Goal: Information Seeking & Learning: Learn about a topic

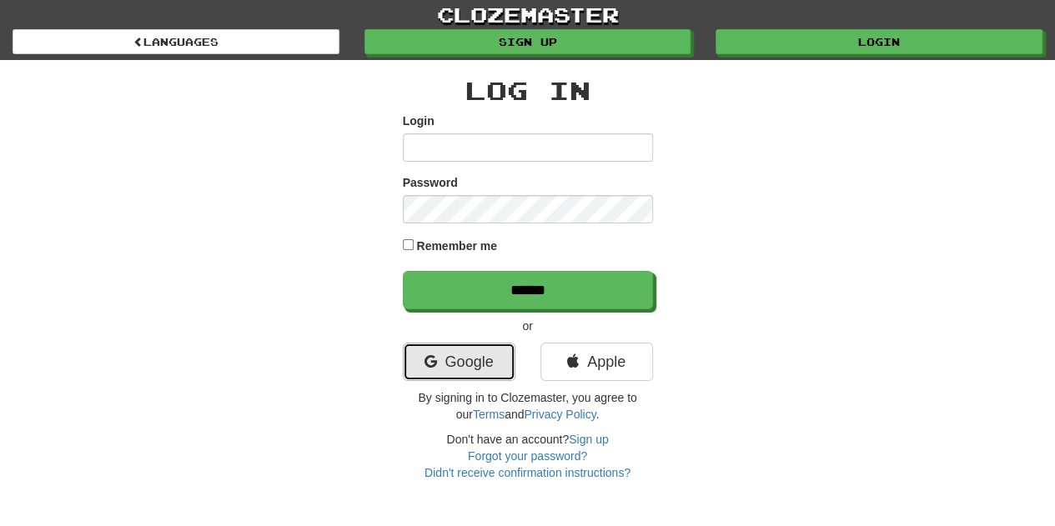
click at [439, 356] on link "Google" at bounding box center [459, 362] width 113 height 38
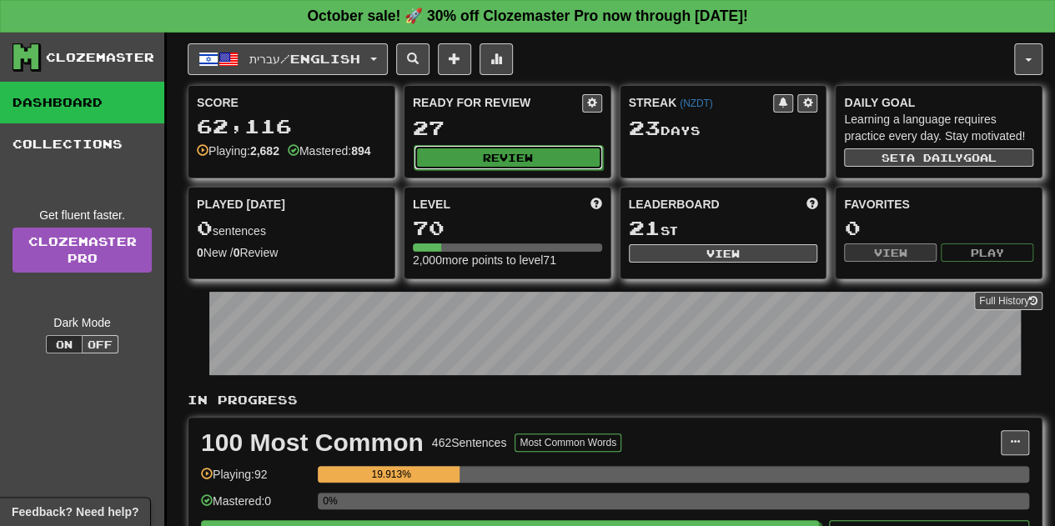
click at [547, 156] on button "Review" at bounding box center [508, 157] width 189 height 25
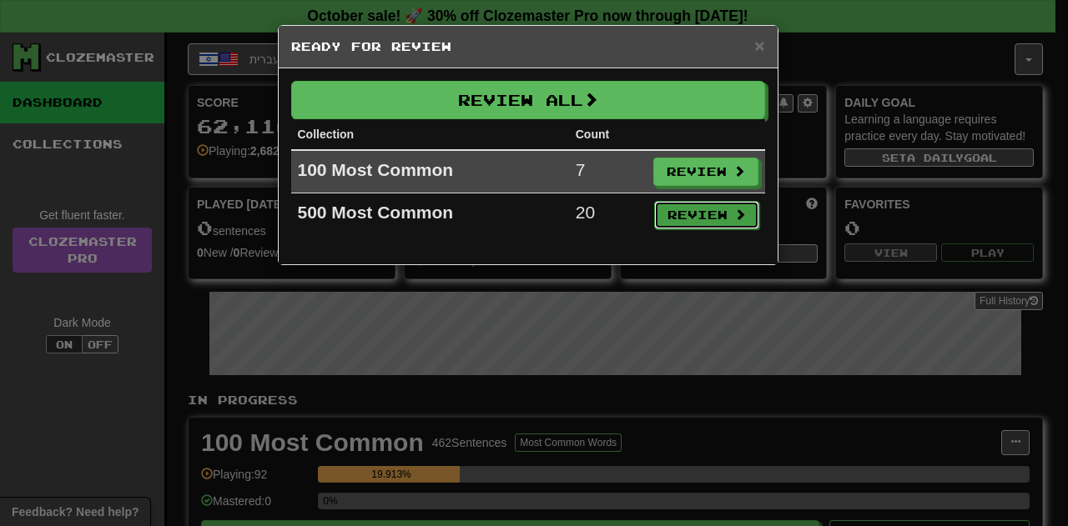
click at [711, 203] on button "Review" at bounding box center [706, 215] width 105 height 28
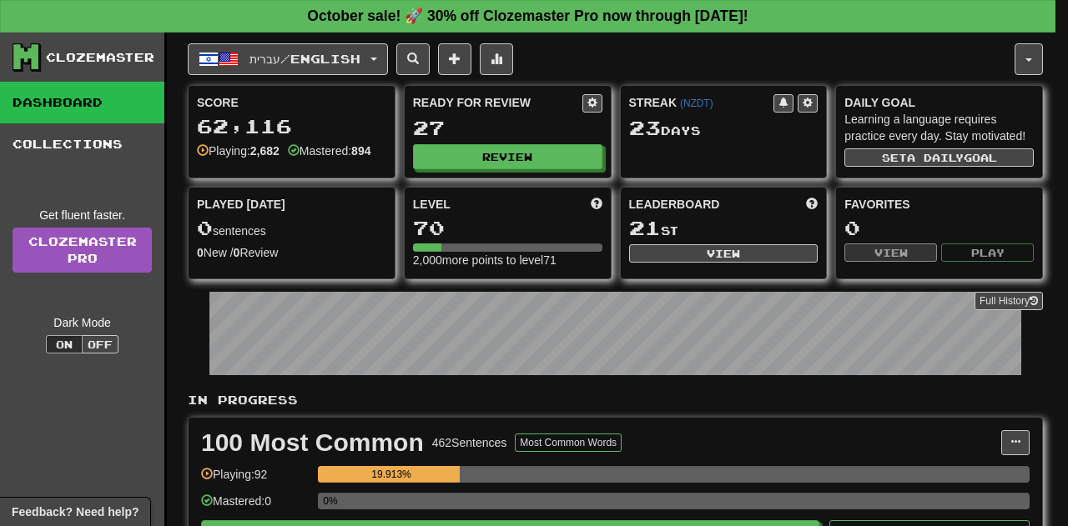
select select "**"
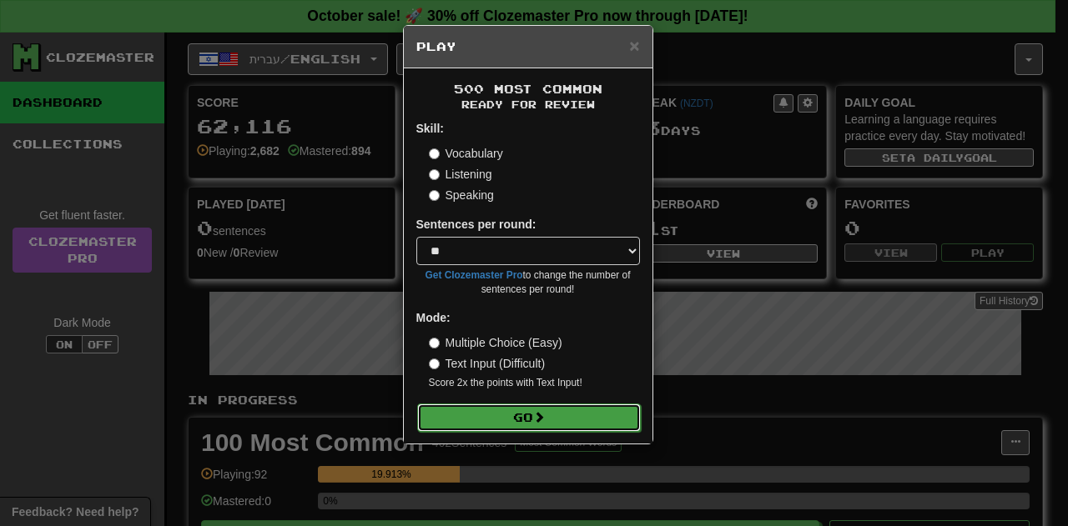
click at [477, 430] on button "Go" at bounding box center [529, 418] width 224 height 28
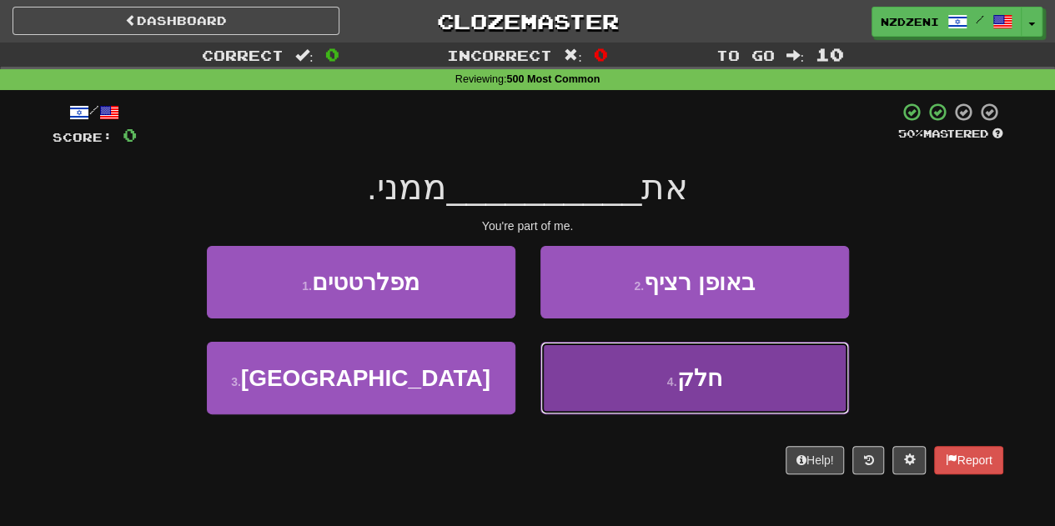
click at [697, 395] on button "4 . חלק" at bounding box center [695, 378] width 309 height 73
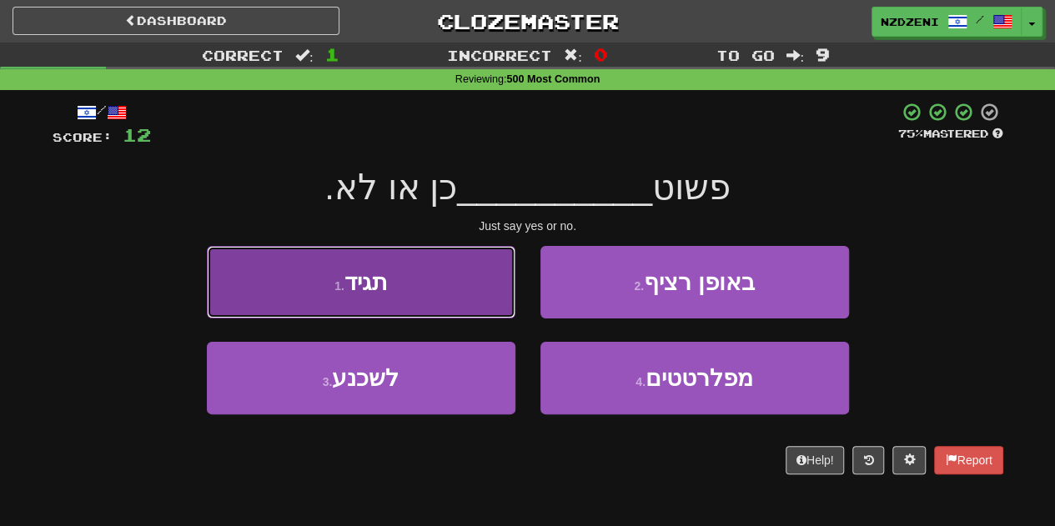
click at [418, 278] on button "1 . תגיד" at bounding box center [361, 282] width 309 height 73
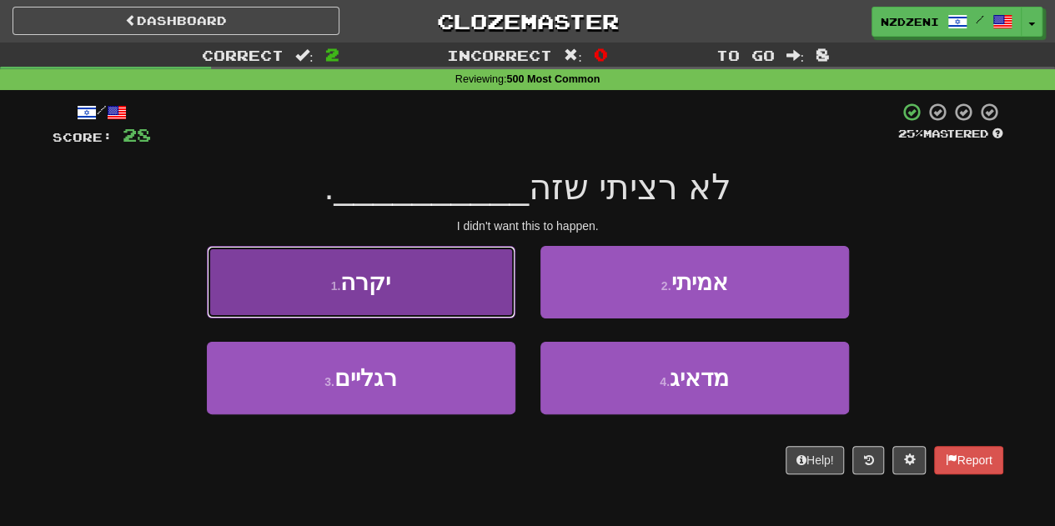
click at [426, 288] on button "1 . יקרה" at bounding box center [361, 282] width 309 height 73
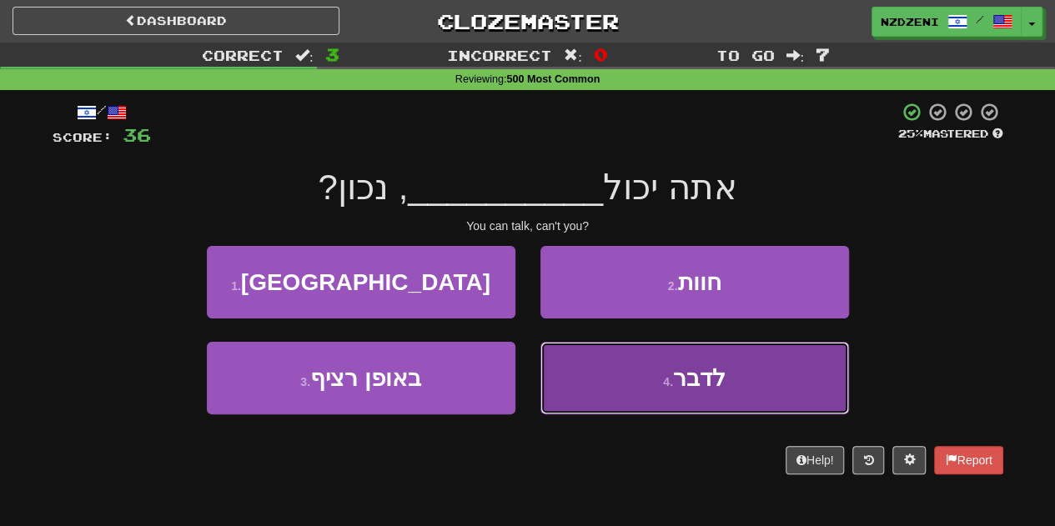
click at [667, 375] on small "4 ." at bounding box center [668, 381] width 10 height 13
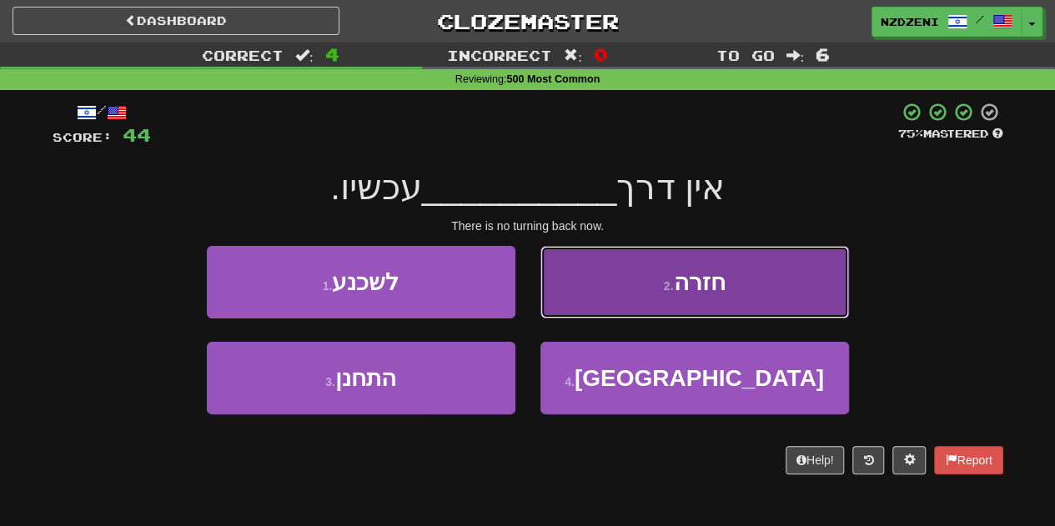
click at [609, 288] on button "2 . חזרה" at bounding box center [695, 282] width 309 height 73
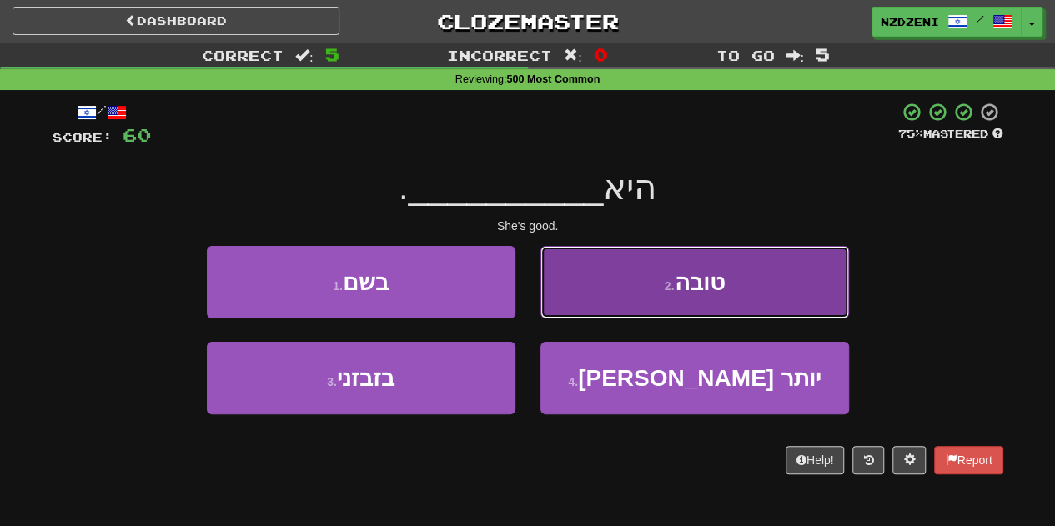
click at [603, 276] on button "2 . טובה" at bounding box center [695, 282] width 309 height 73
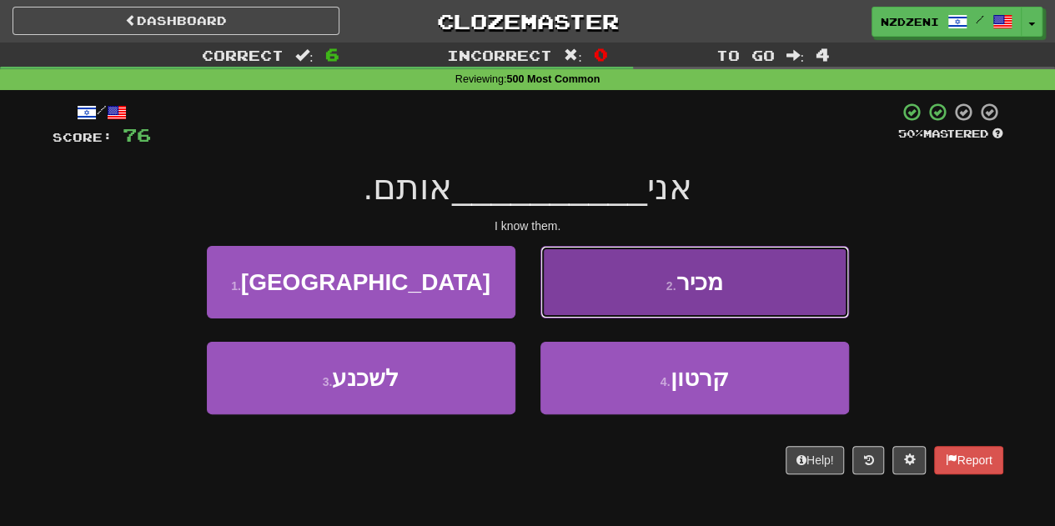
click at [616, 273] on button "2 . מכיר" at bounding box center [695, 282] width 309 height 73
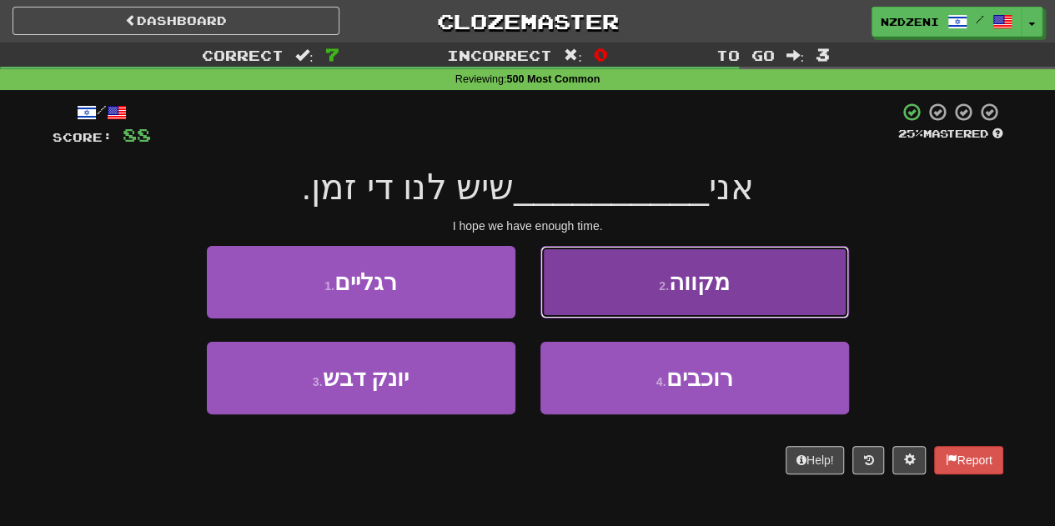
click at [623, 291] on button "2 . מקווה" at bounding box center [695, 282] width 309 height 73
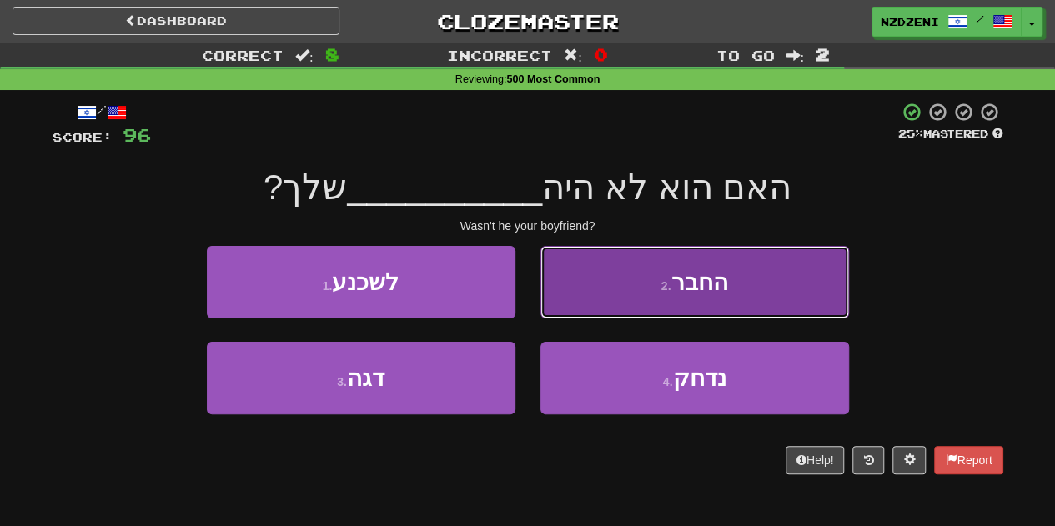
click at [599, 278] on button "2 . החבר" at bounding box center [695, 282] width 309 height 73
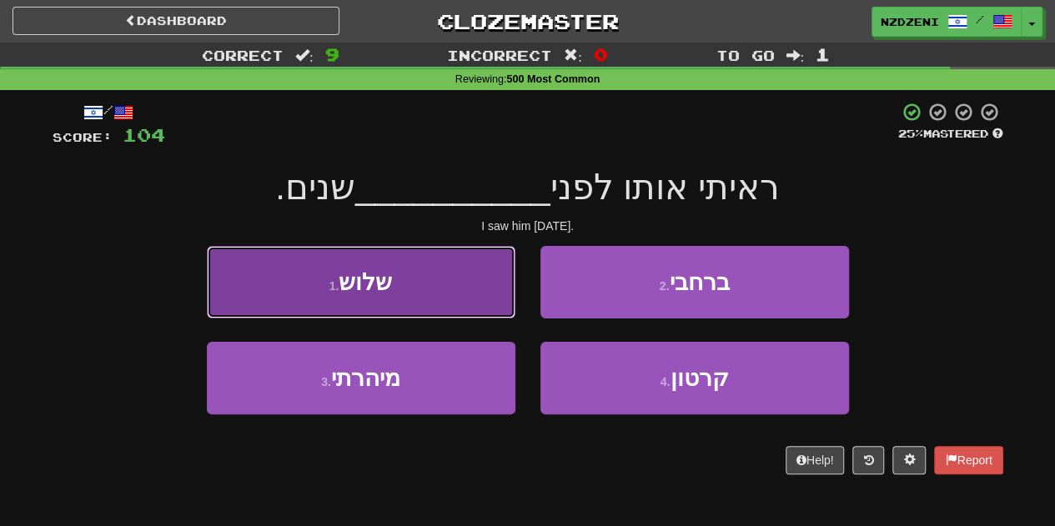
click at [401, 280] on button "1 . שלוש" at bounding box center [361, 282] width 309 height 73
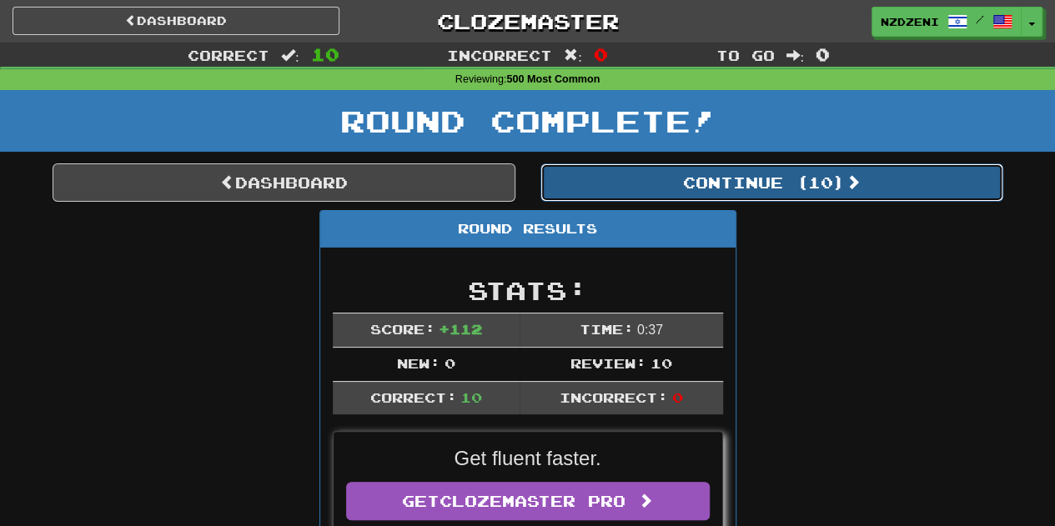
click at [703, 178] on button "Continue ( 10 )" at bounding box center [772, 183] width 463 height 38
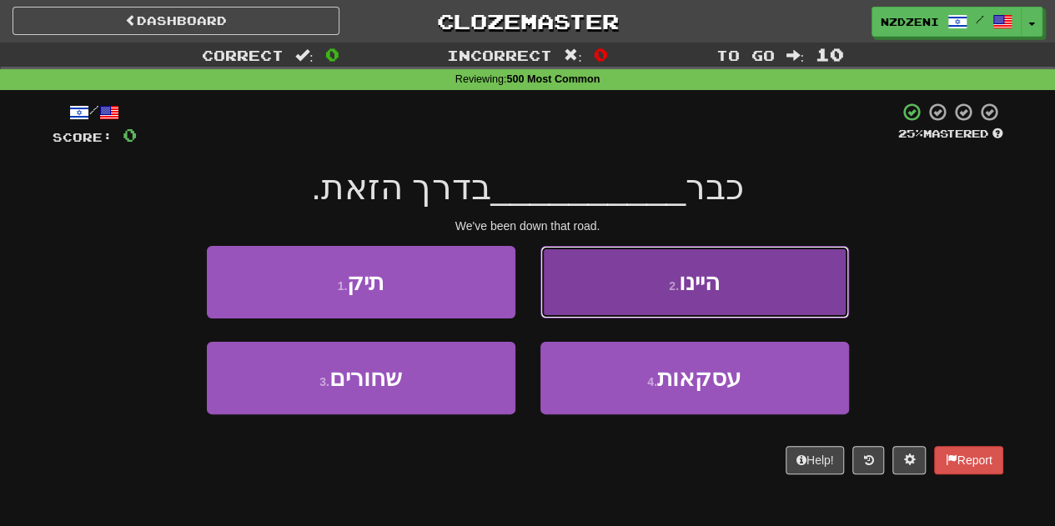
click at [627, 299] on button "2 . היינו" at bounding box center [695, 282] width 309 height 73
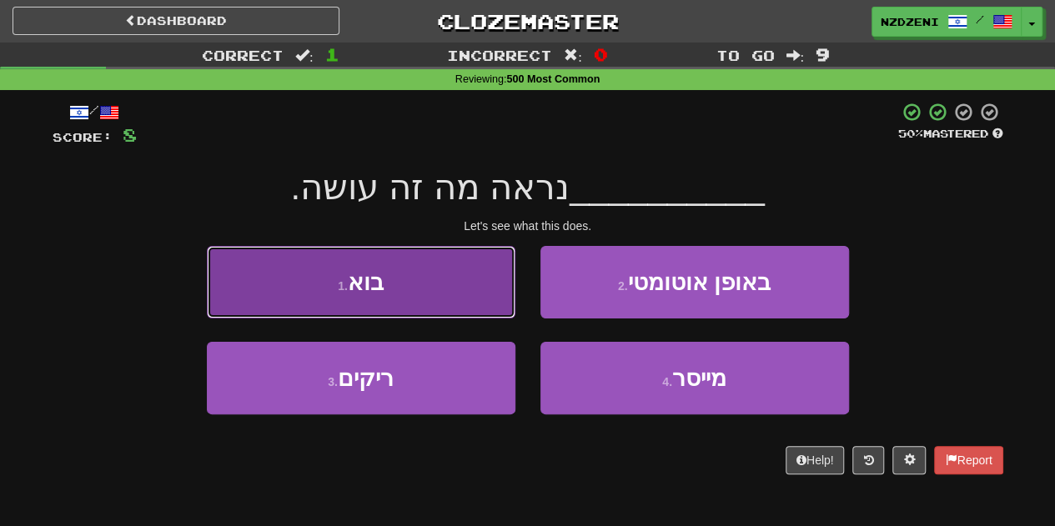
click at [442, 285] on button "1 . בוא" at bounding box center [361, 282] width 309 height 73
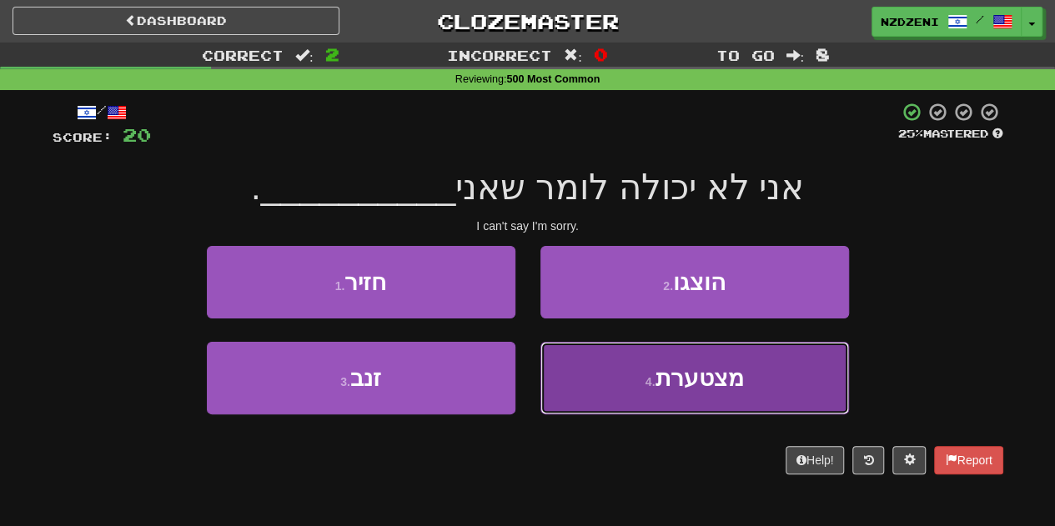
click at [607, 383] on button "4 . מצטערת" at bounding box center [695, 378] width 309 height 73
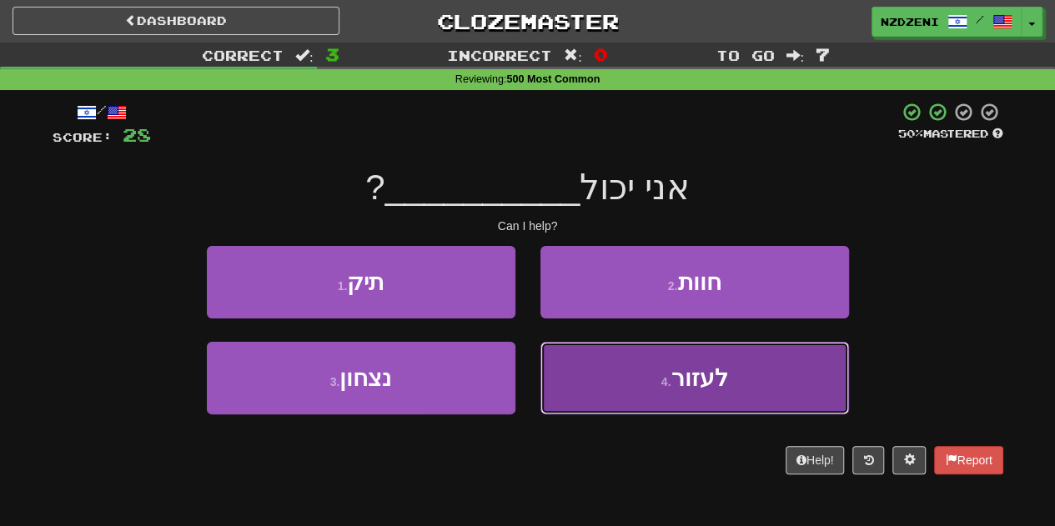
click at [659, 356] on button "4 . לעזור" at bounding box center [695, 378] width 309 height 73
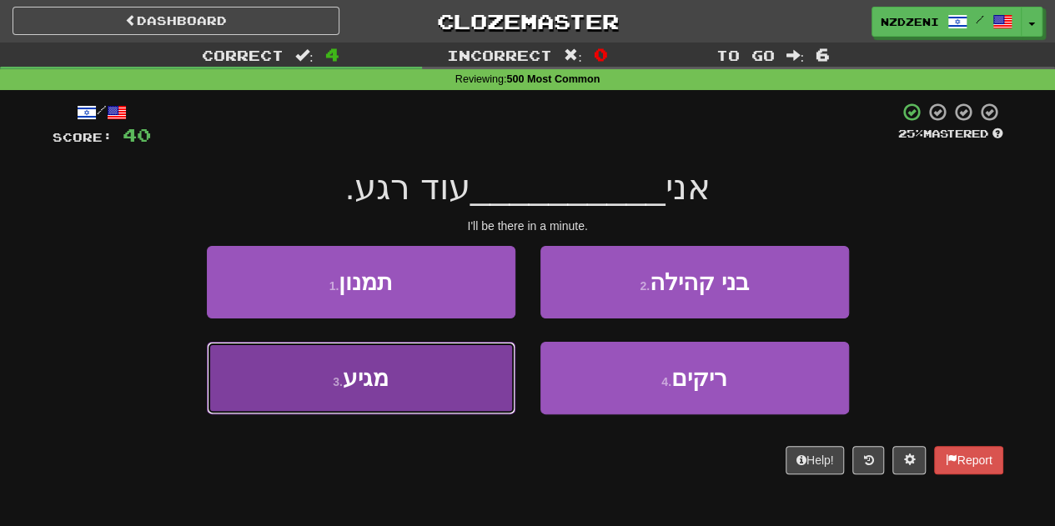
click at [385, 397] on button "3 . מגיע" at bounding box center [361, 378] width 309 height 73
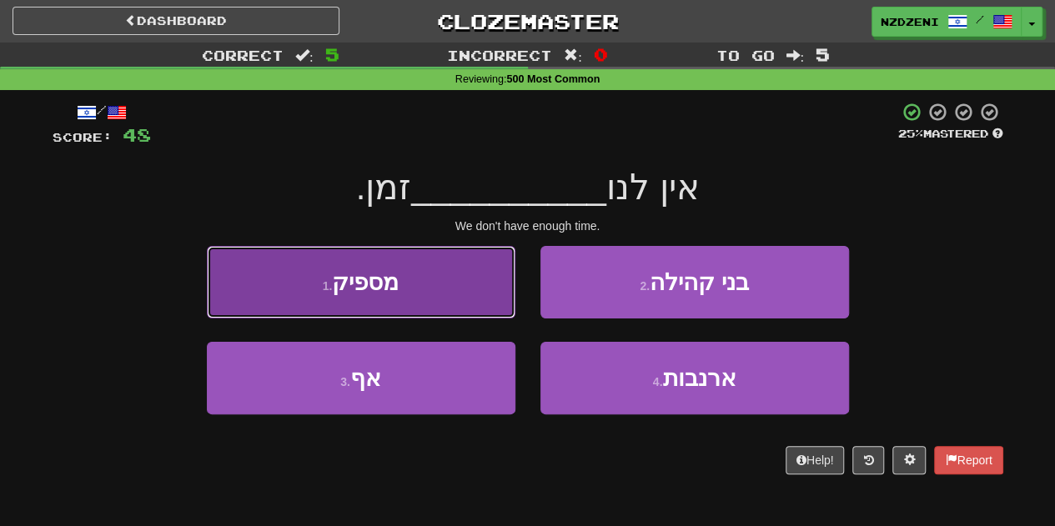
click at [425, 295] on button "1 . מספיק" at bounding box center [361, 282] width 309 height 73
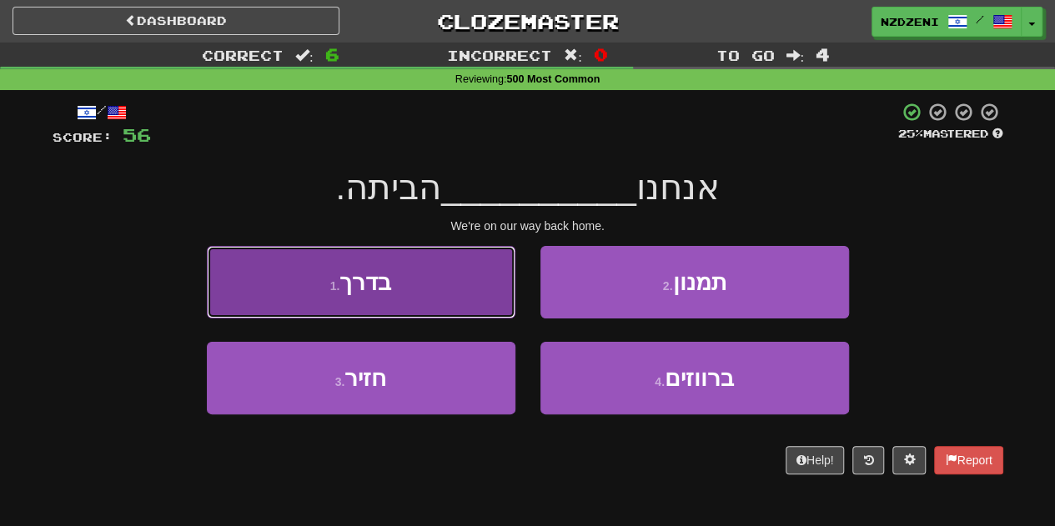
click at [451, 282] on button "1 . בדרך" at bounding box center [361, 282] width 309 height 73
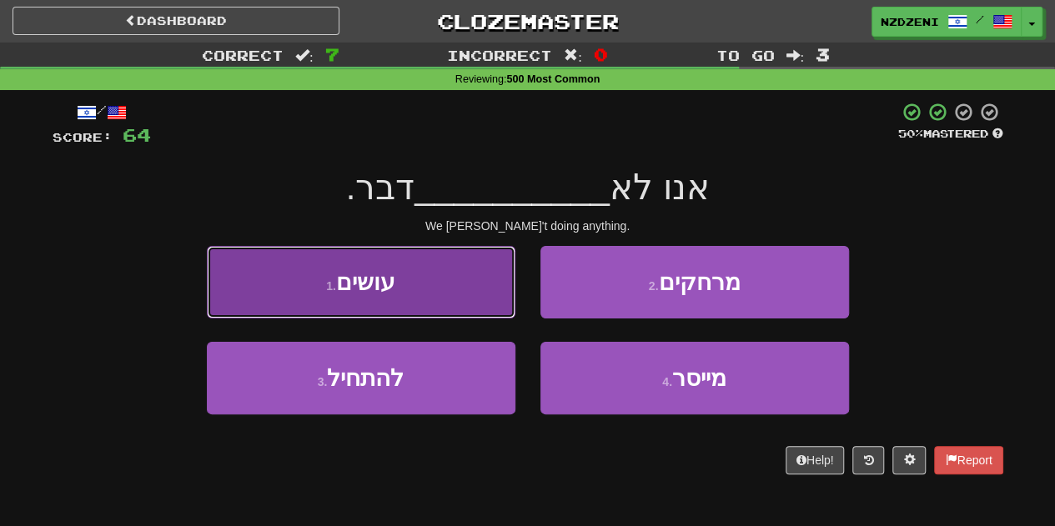
click at [446, 300] on button "1 . עושים" at bounding box center [361, 282] width 309 height 73
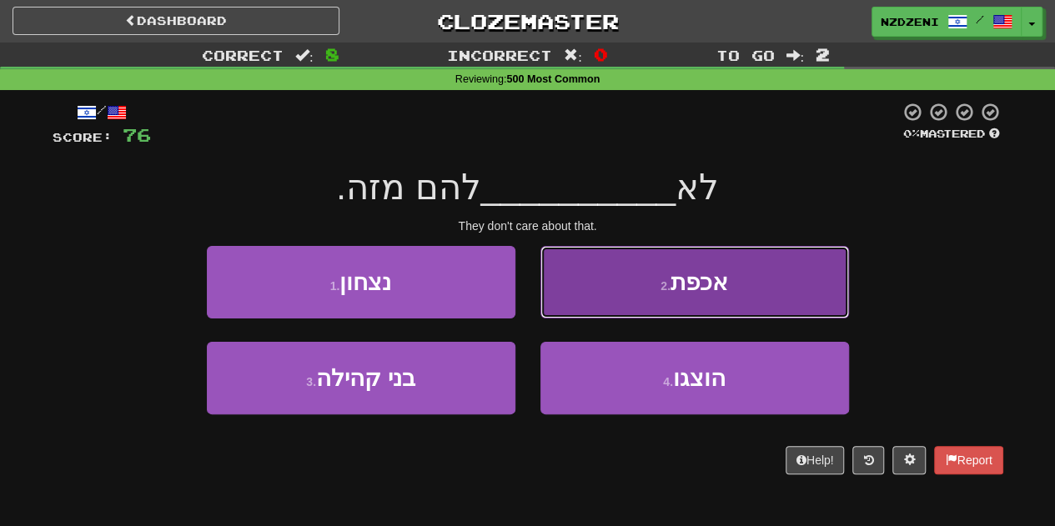
click at [651, 274] on button "2 . אכפת" at bounding box center [695, 282] width 309 height 73
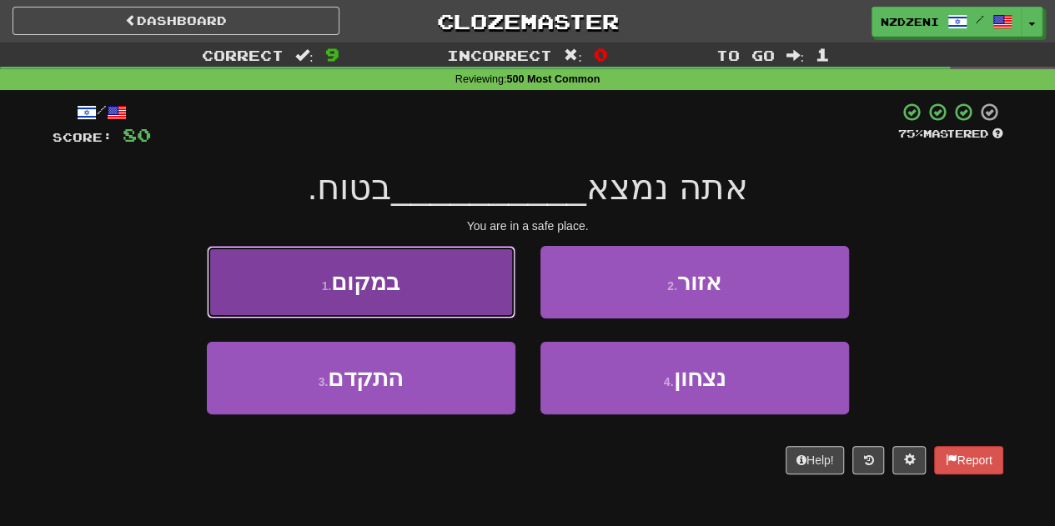
click at [434, 288] on button "1 . במקום" at bounding box center [361, 282] width 309 height 73
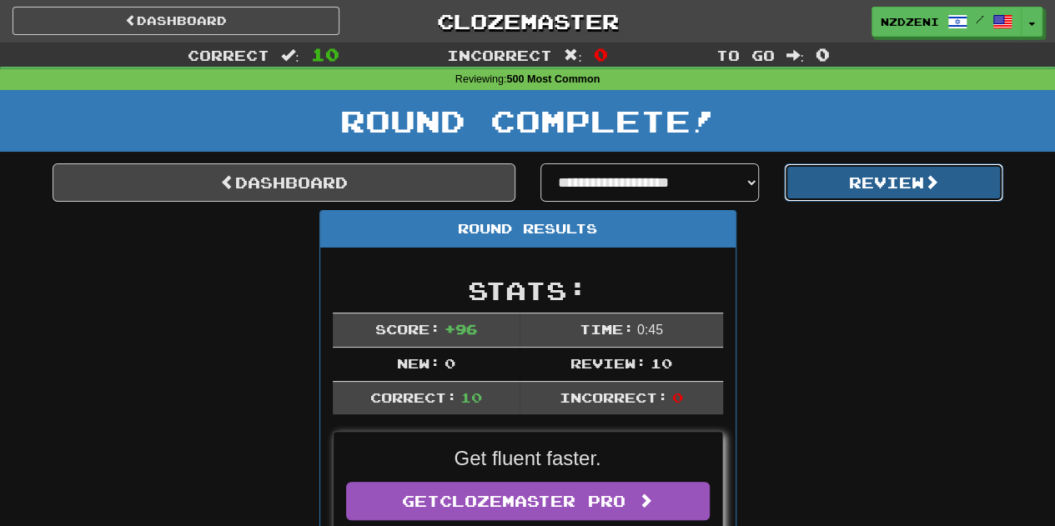
click at [851, 176] on button "Review" at bounding box center [893, 183] width 219 height 38
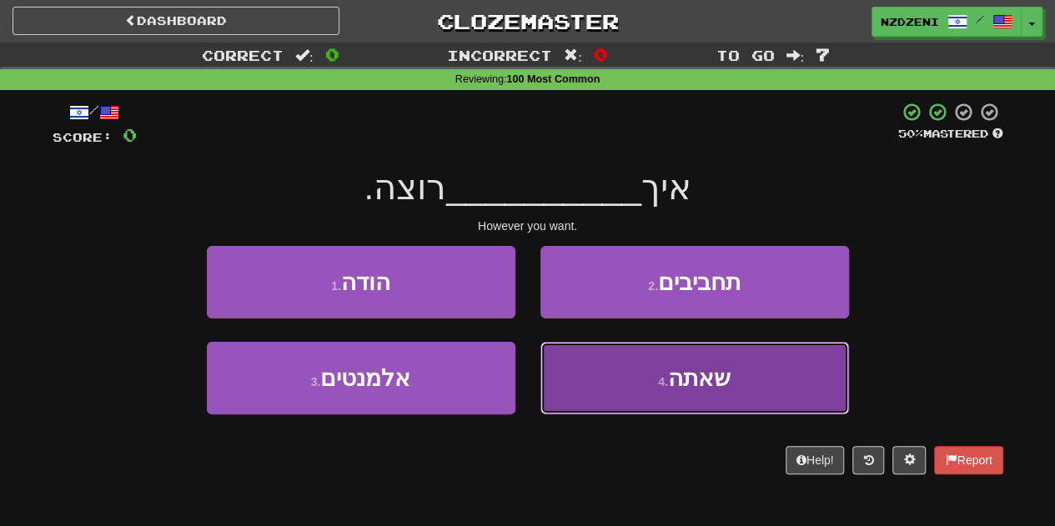
click at [611, 365] on button "4 . שאתה" at bounding box center [695, 378] width 309 height 73
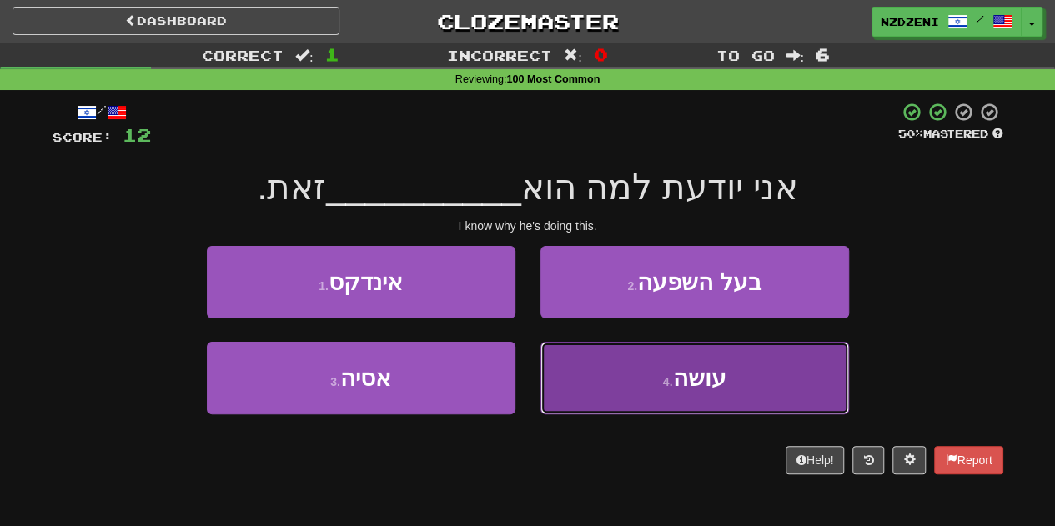
click at [617, 398] on button "4 . עושה" at bounding box center [695, 378] width 309 height 73
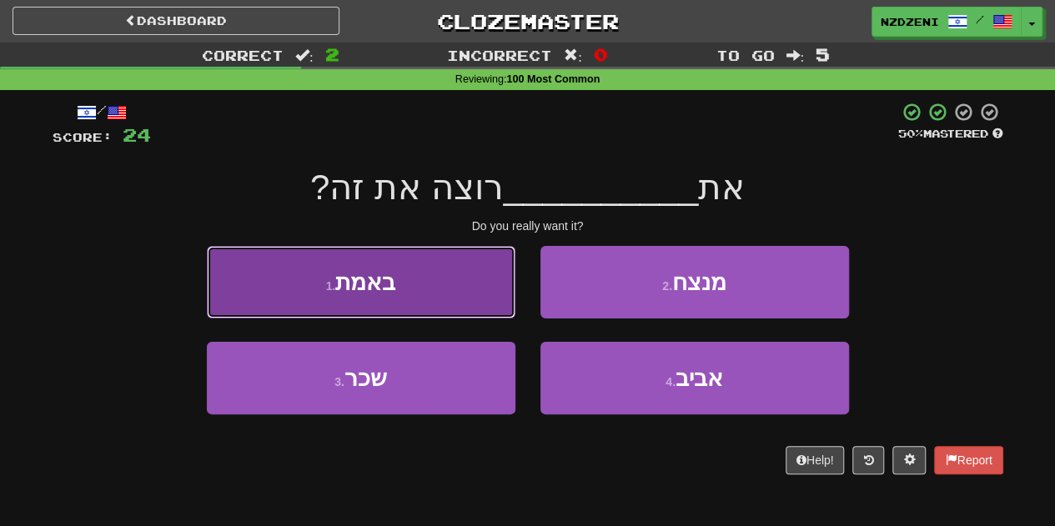
click at [404, 253] on button "1 . באמת" at bounding box center [361, 282] width 309 height 73
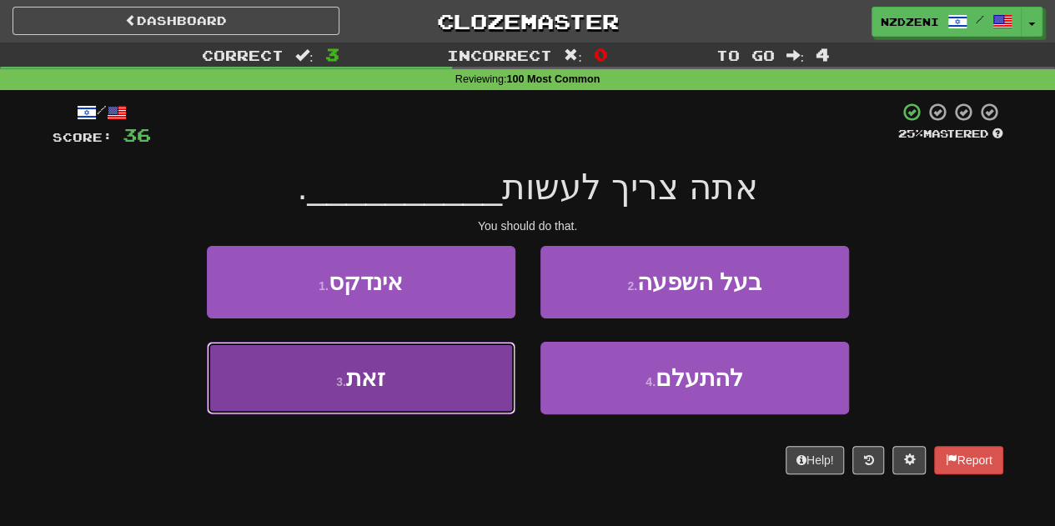
click at [424, 365] on button "3 . זאת" at bounding box center [361, 378] width 309 height 73
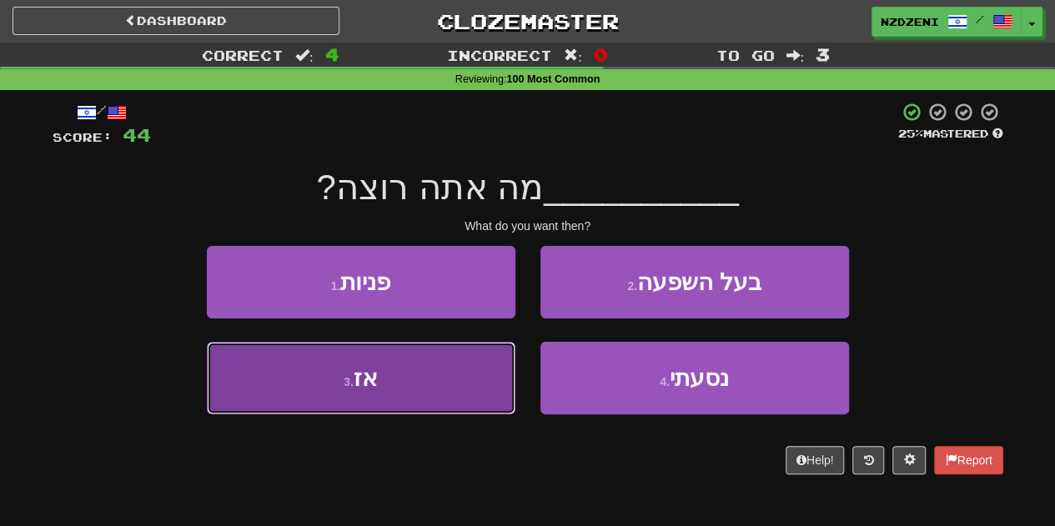
click at [453, 398] on button "3 . אז" at bounding box center [361, 378] width 309 height 73
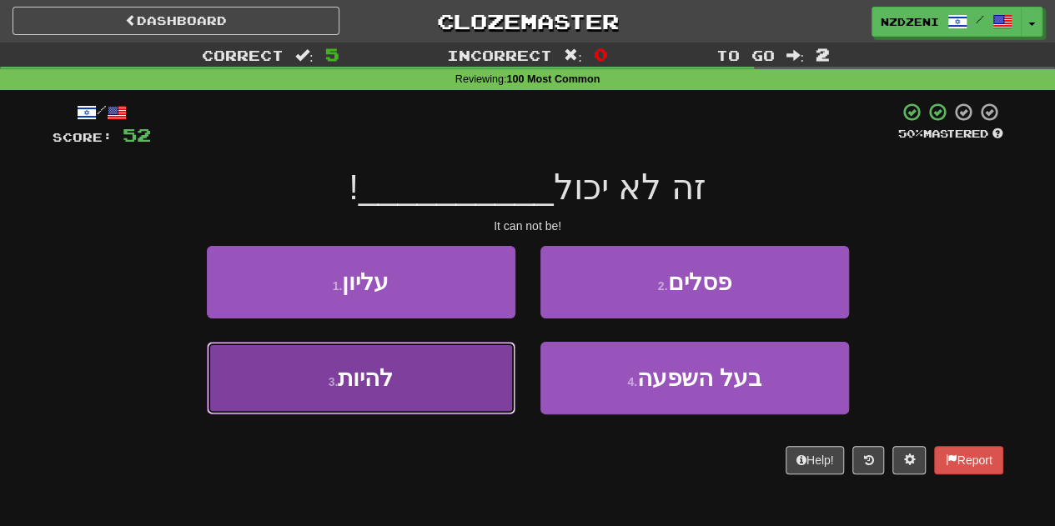
click at [410, 383] on button "3 . להיות" at bounding box center [361, 378] width 309 height 73
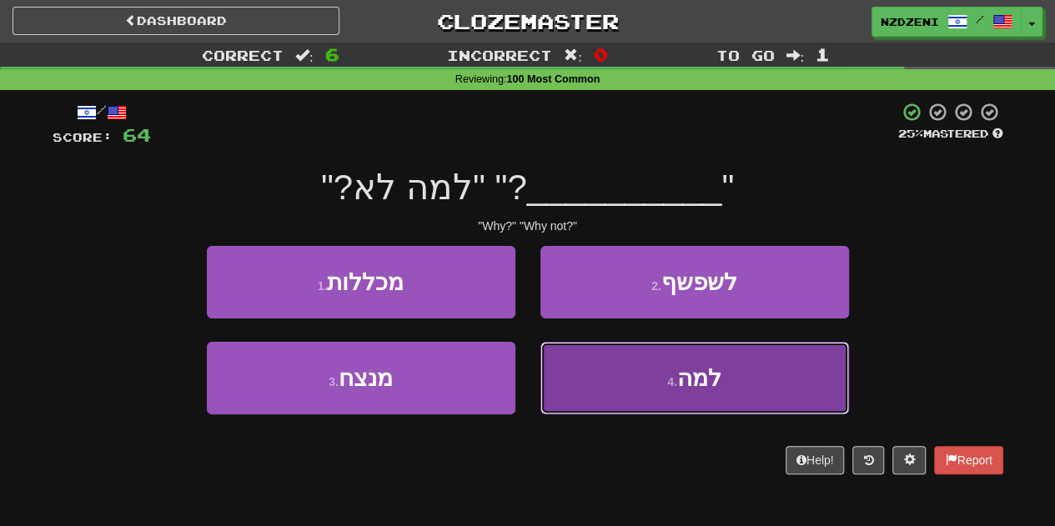
click at [675, 366] on button "4 . למה" at bounding box center [695, 378] width 309 height 73
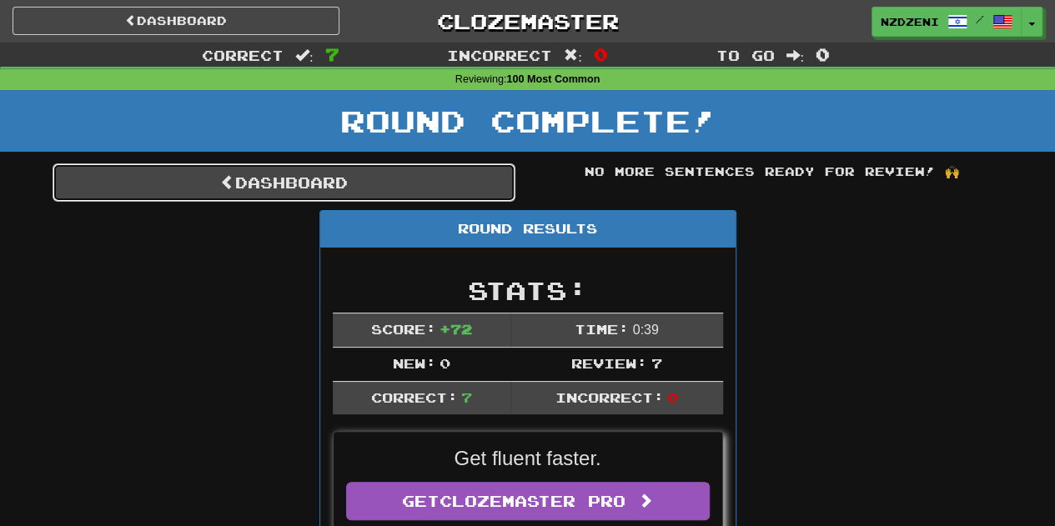
click at [417, 189] on link "Dashboard" at bounding box center [284, 183] width 463 height 38
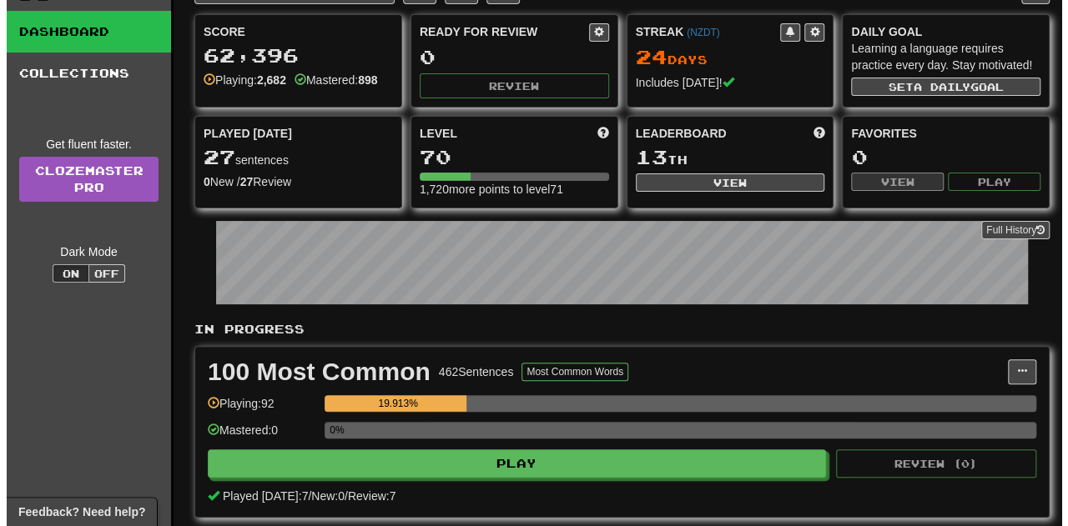
scroll to position [73, 0]
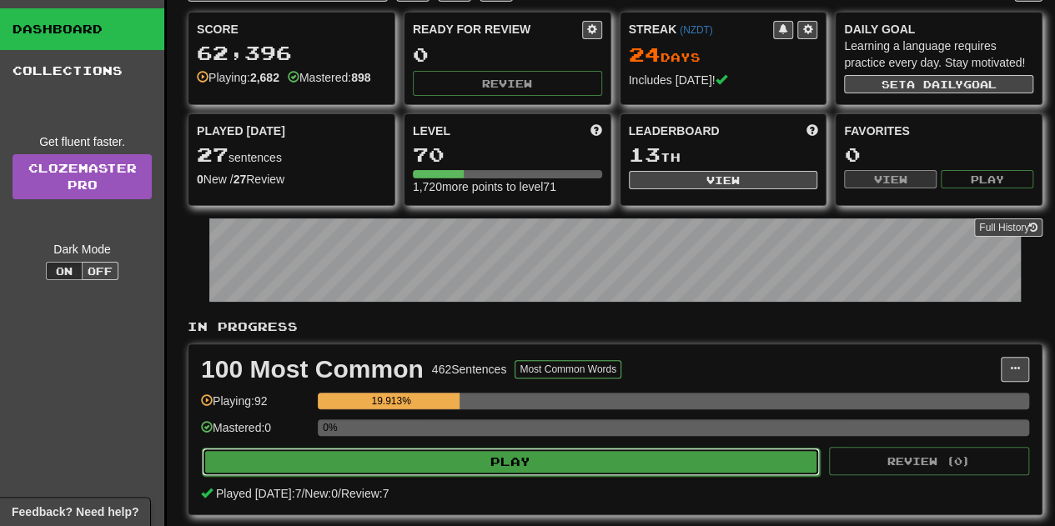
click at [385, 459] on button "Play" at bounding box center [511, 462] width 618 height 28
select select "**"
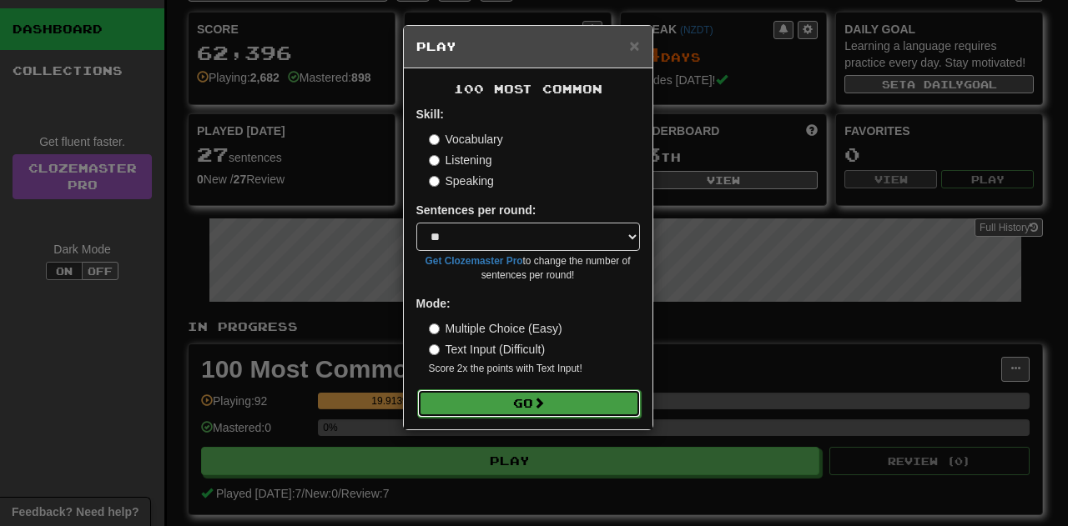
click at [484, 395] on button "Go" at bounding box center [529, 404] width 224 height 28
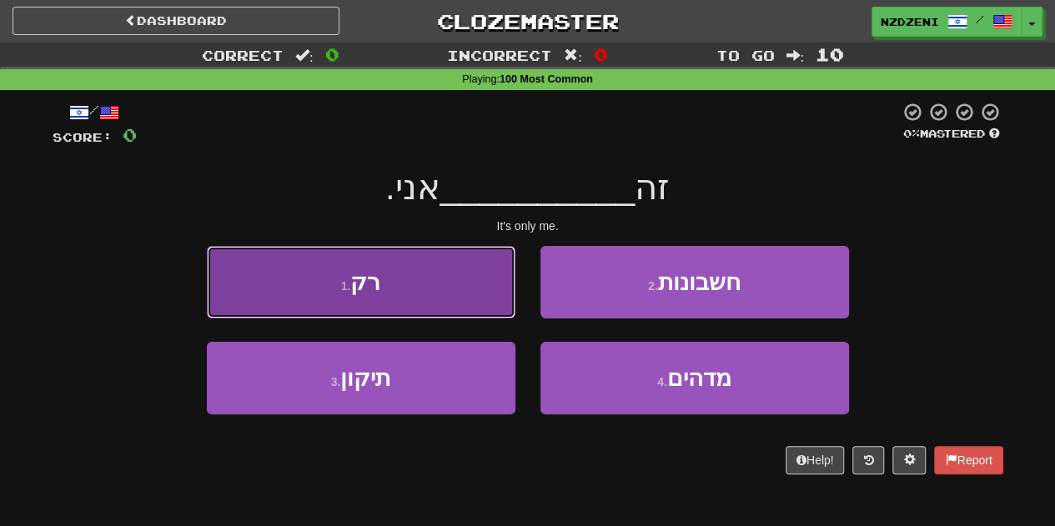
click at [451, 302] on button "1 . רק" at bounding box center [361, 282] width 309 height 73
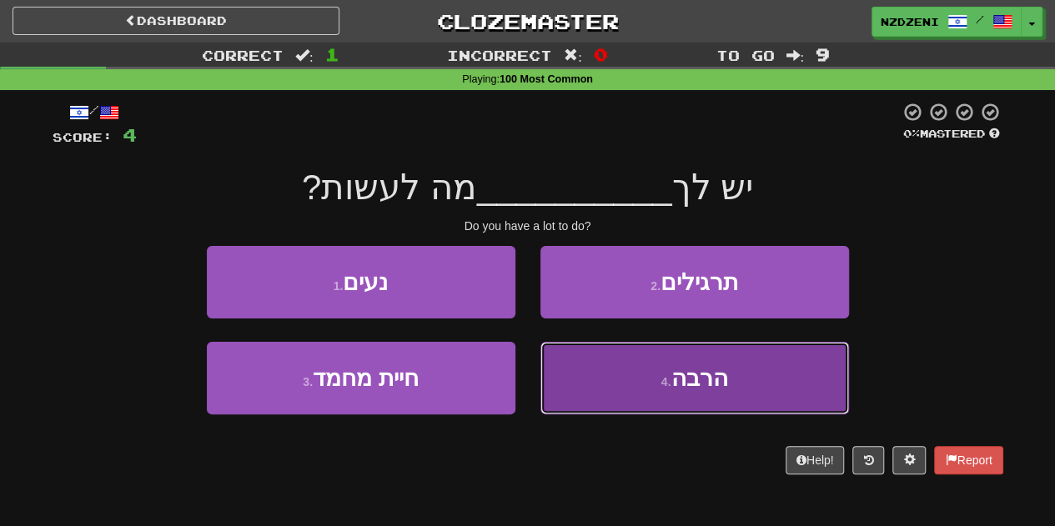
click at [641, 383] on button "4 . הרבה" at bounding box center [695, 378] width 309 height 73
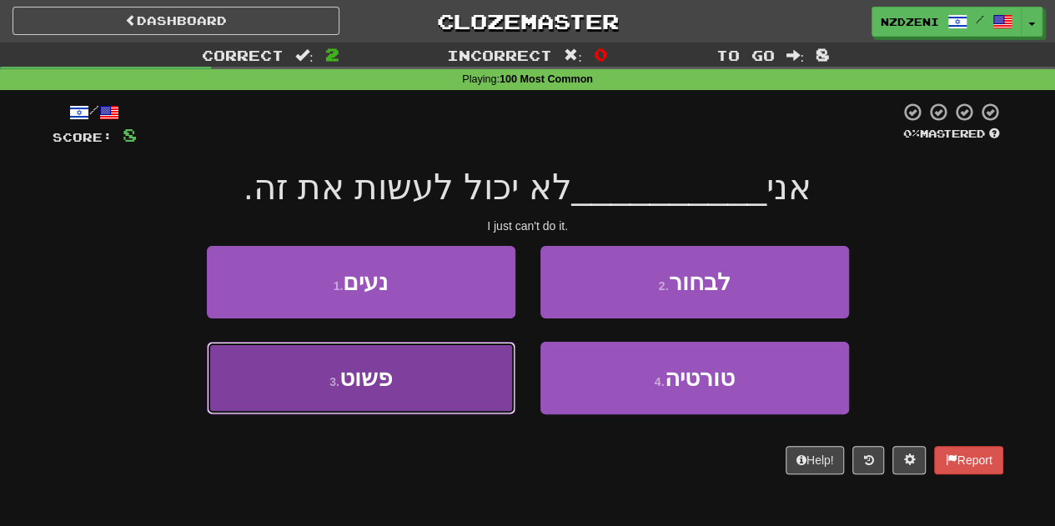
click at [421, 378] on button "3 . פשוט" at bounding box center [361, 378] width 309 height 73
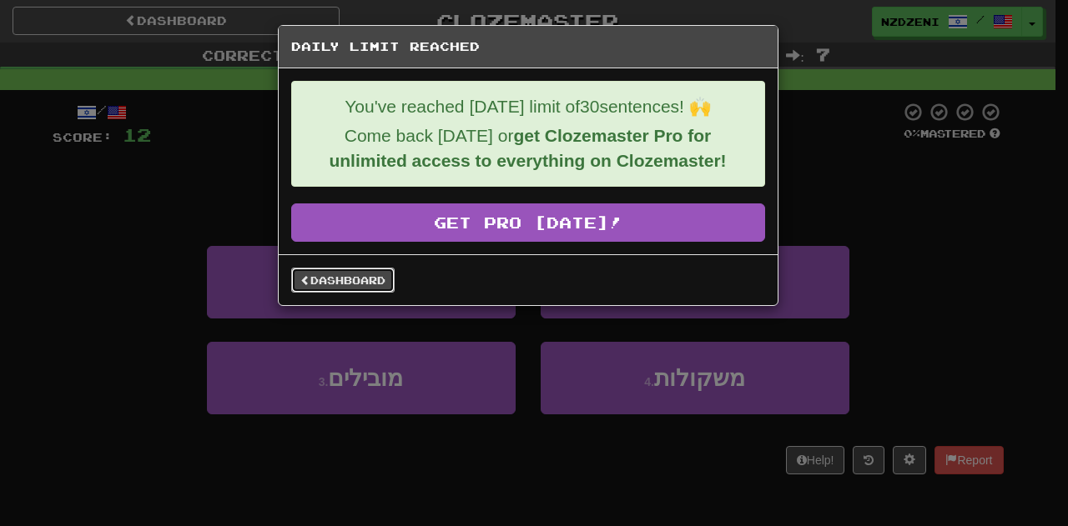
click at [358, 276] on link "Dashboard" at bounding box center [342, 280] width 103 height 25
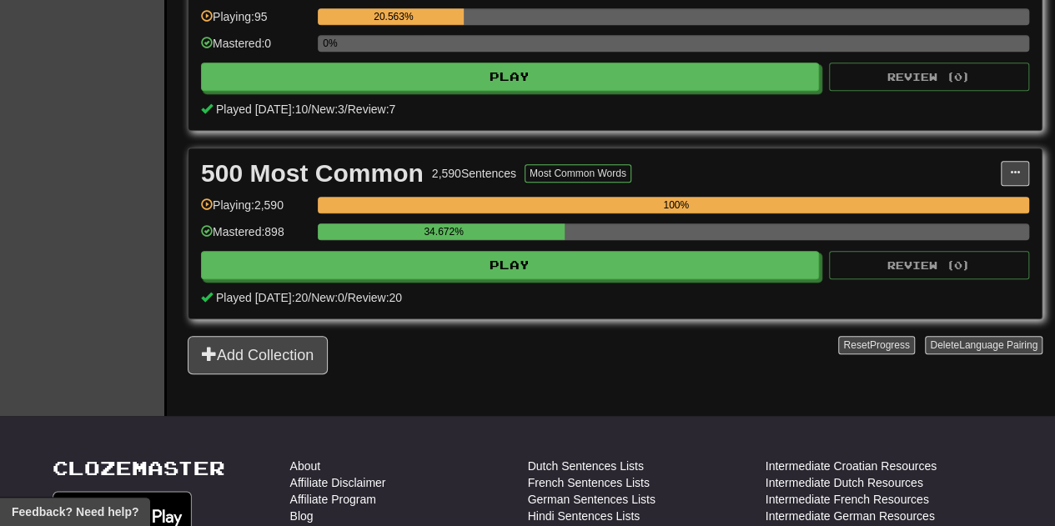
scroll to position [459, 0]
